Goal: Task Accomplishment & Management: Complete application form

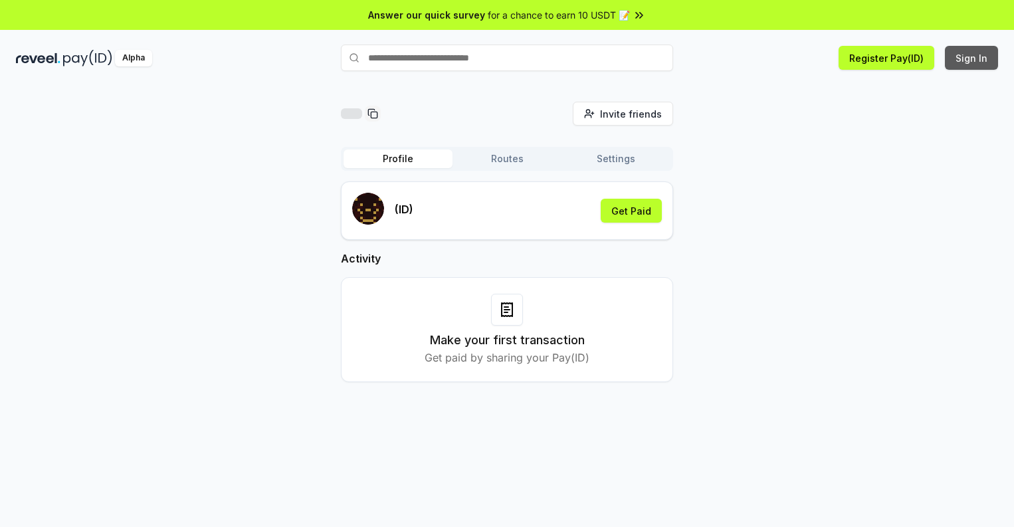
click at [972, 58] on button "Sign In" at bounding box center [971, 58] width 53 height 24
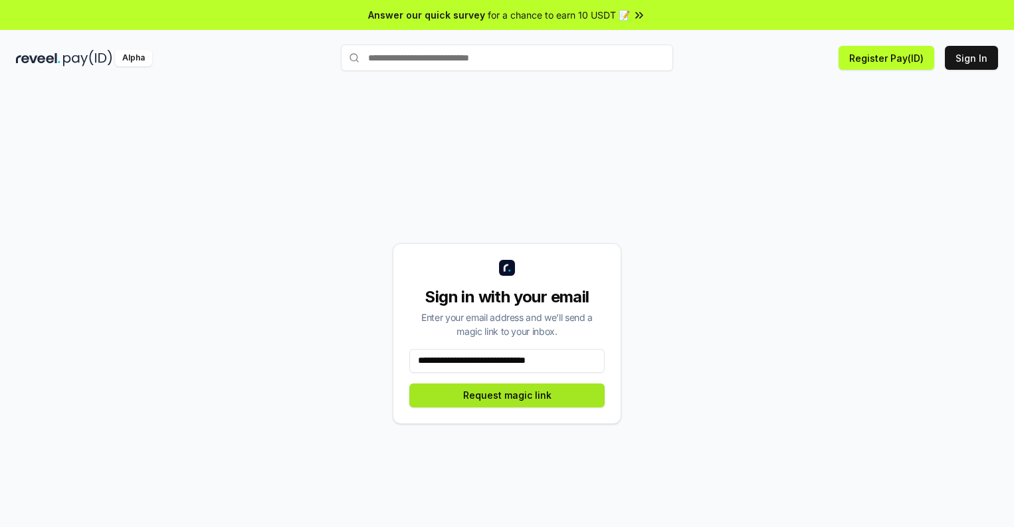
type input "**********"
click at [507, 395] on button "Request magic link" at bounding box center [506, 396] width 195 height 24
